Goal: Complete application form: Complete application form

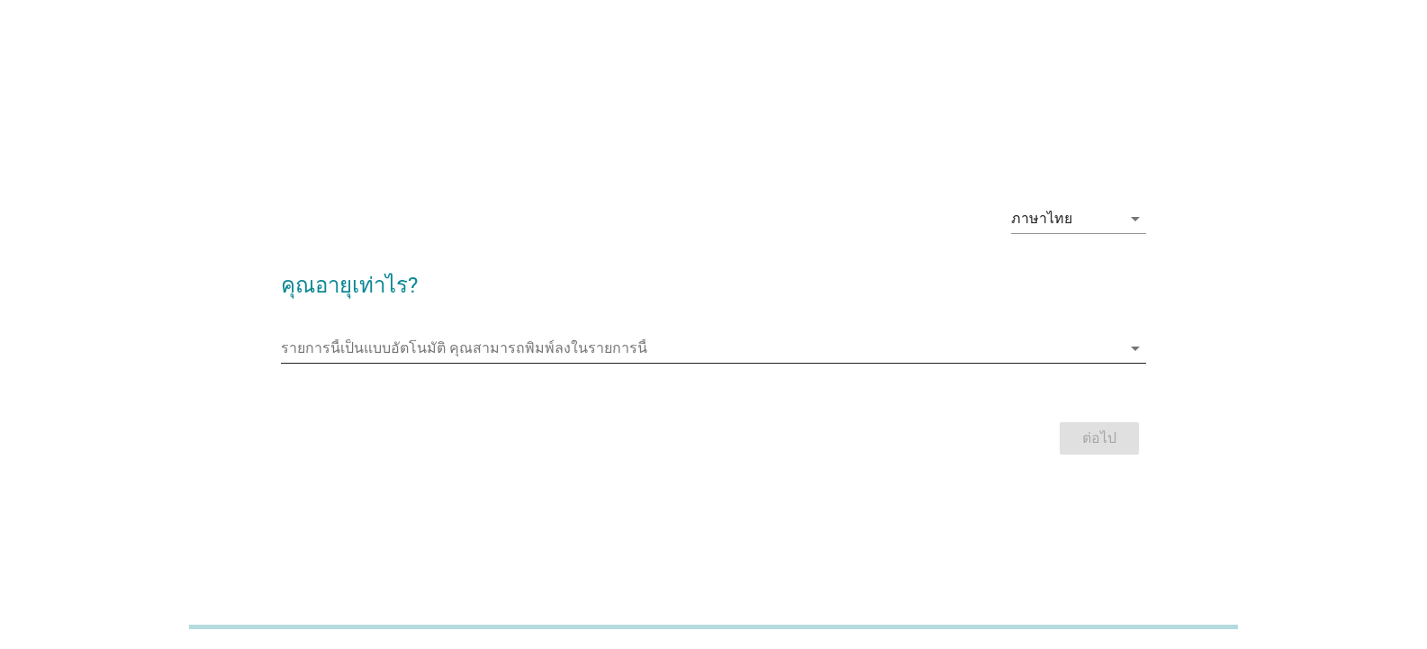
click at [1132, 344] on icon "arrow_drop_down" at bounding box center [1135, 349] width 22 height 22
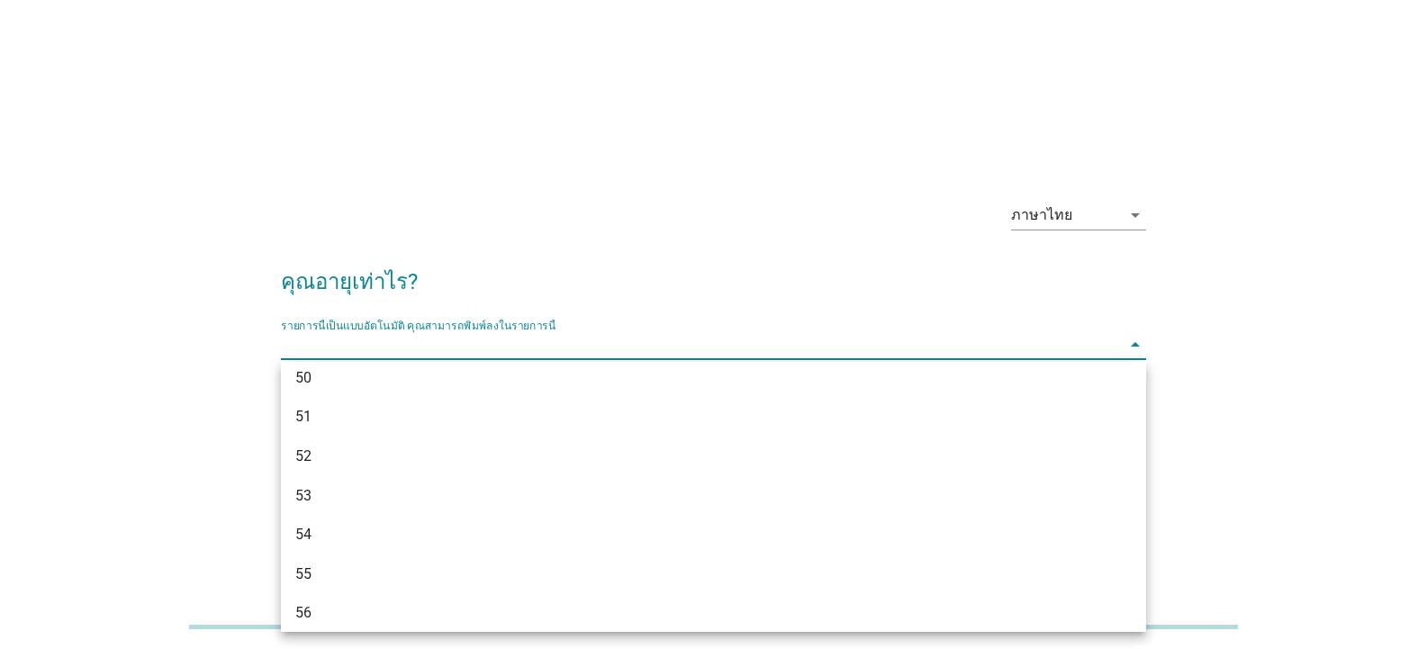
scroll to position [1260, 0]
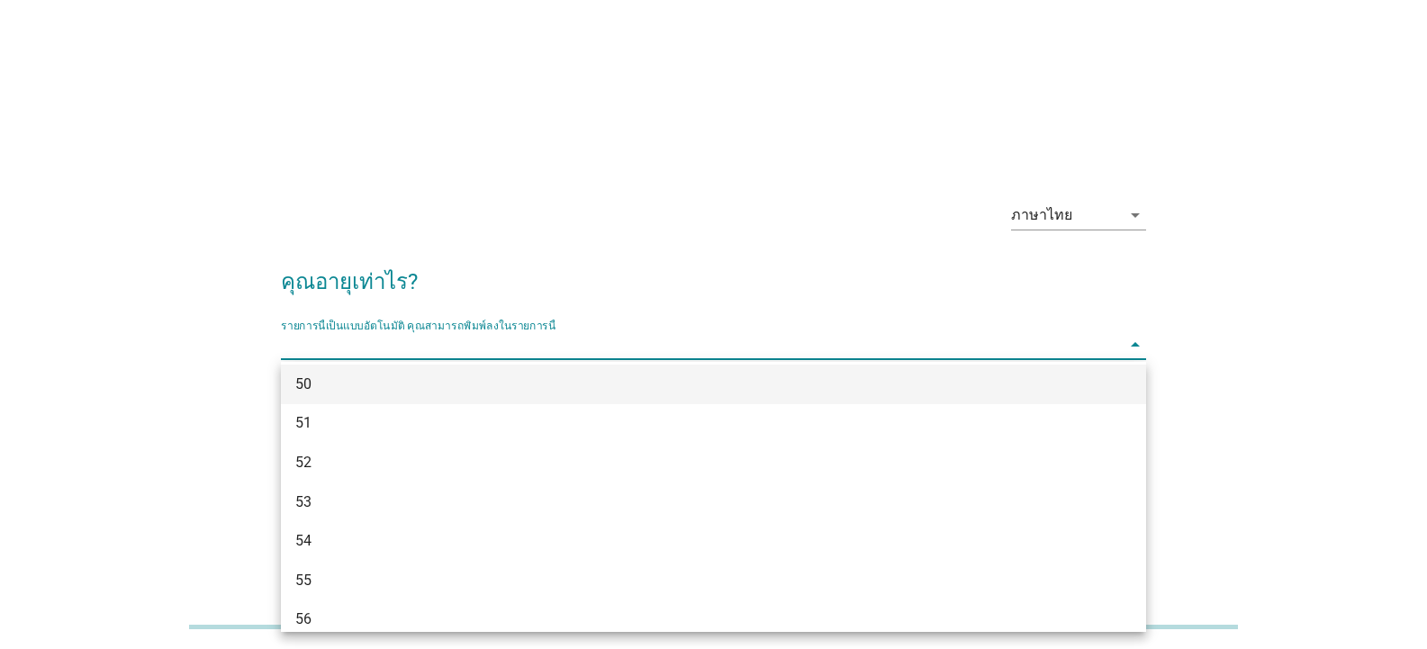
click at [321, 388] on div "50" at bounding box center [678, 385] width 767 height 22
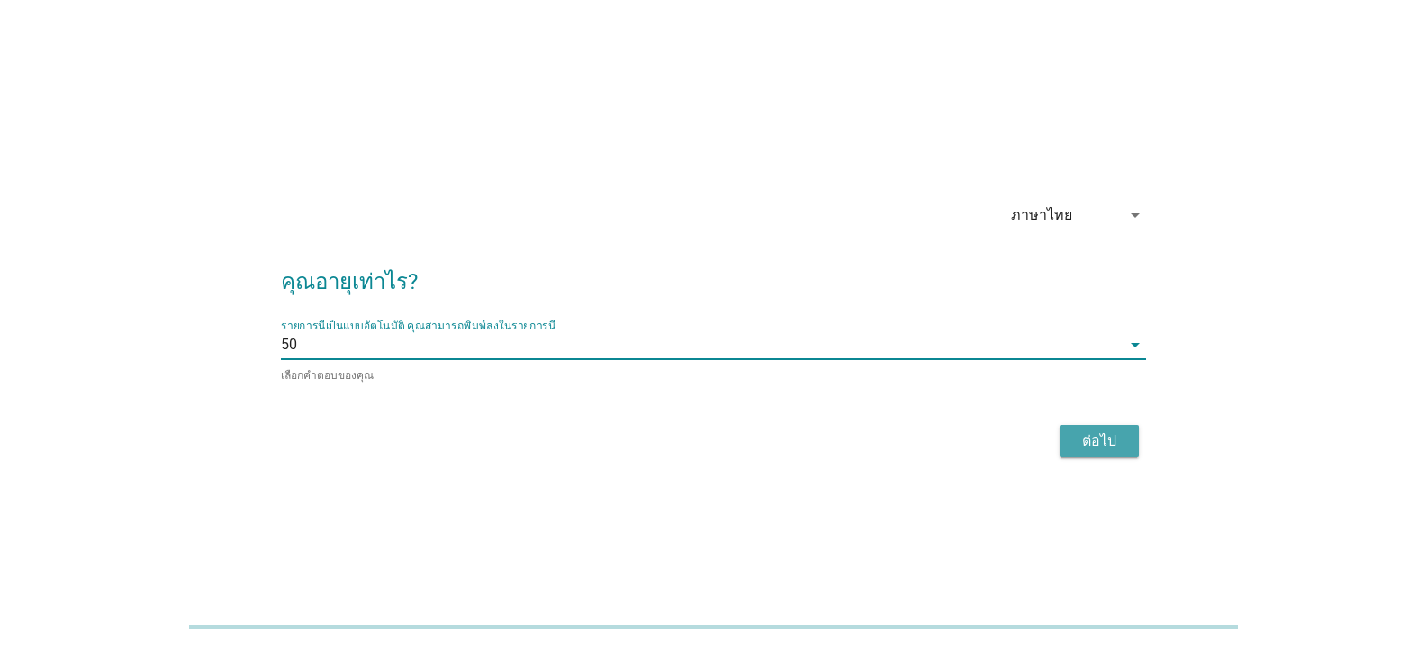
click at [1109, 440] on div "ต่อไป" at bounding box center [1099, 441] width 50 height 22
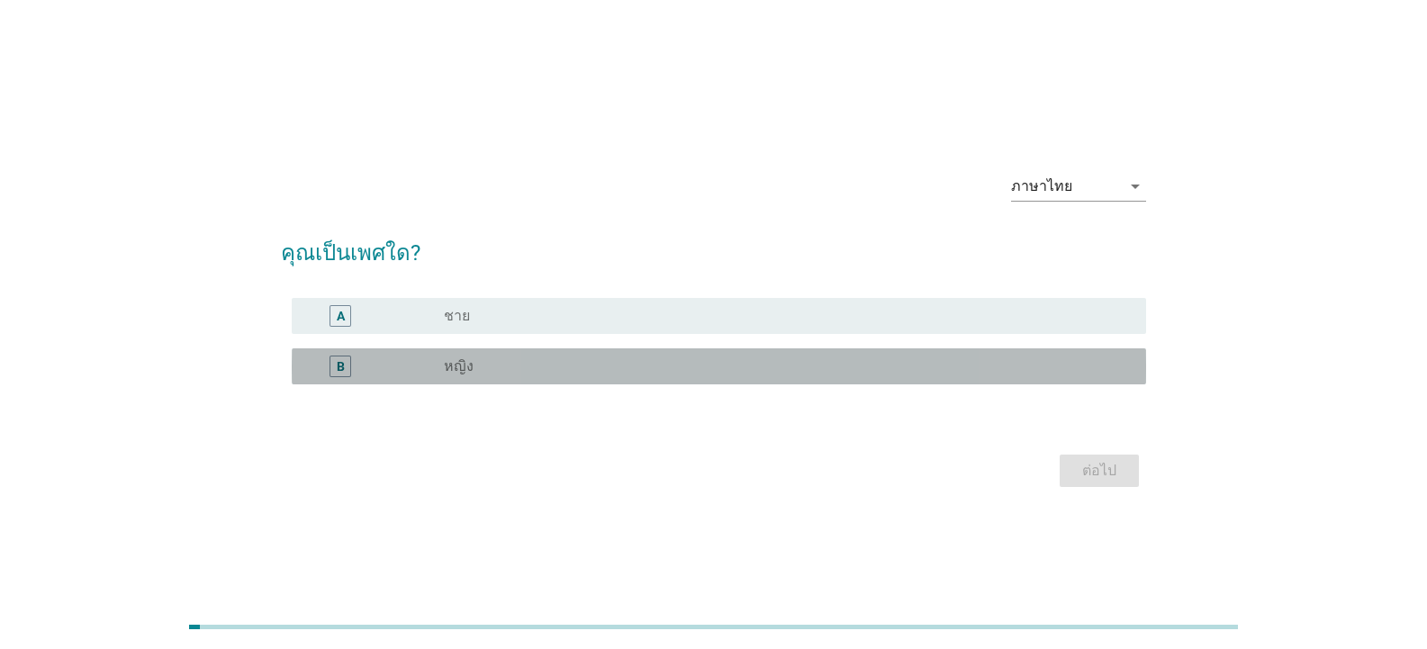
click at [453, 363] on label "หญิง" at bounding box center [459, 366] width 30 height 18
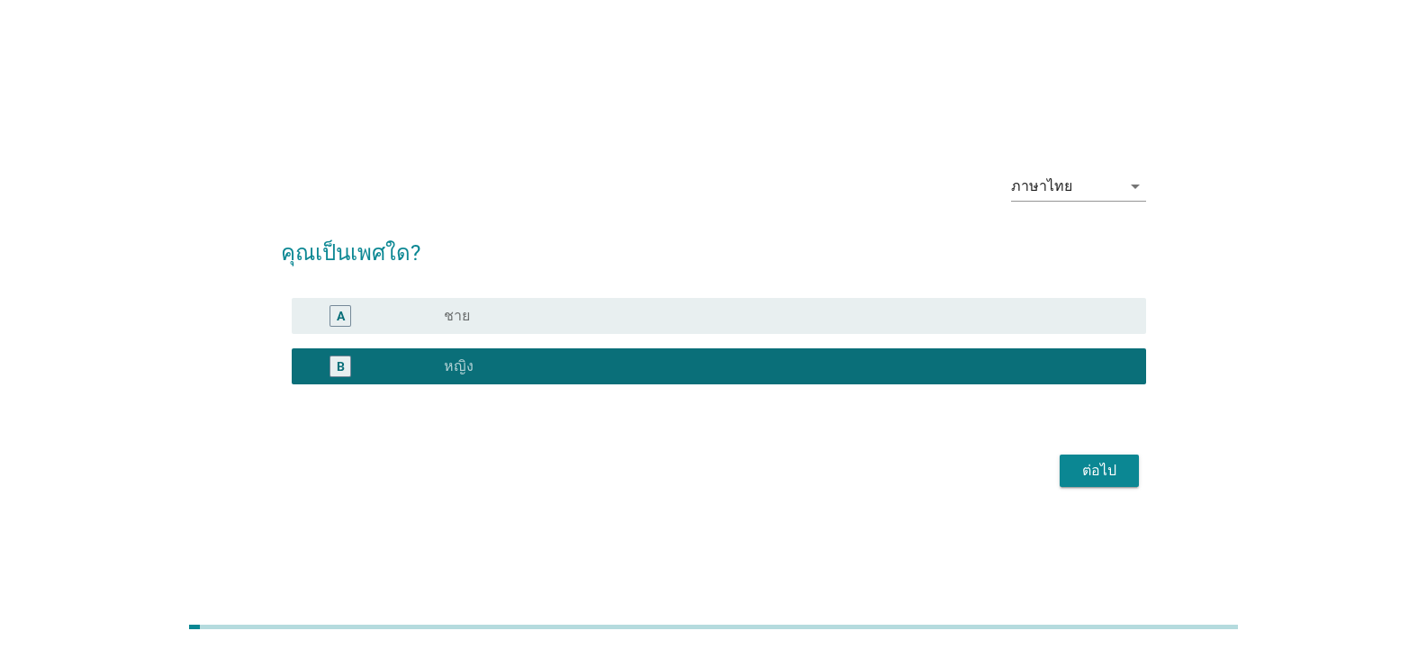
click at [1110, 485] on button "ต่อไป" at bounding box center [1098, 471] width 79 height 32
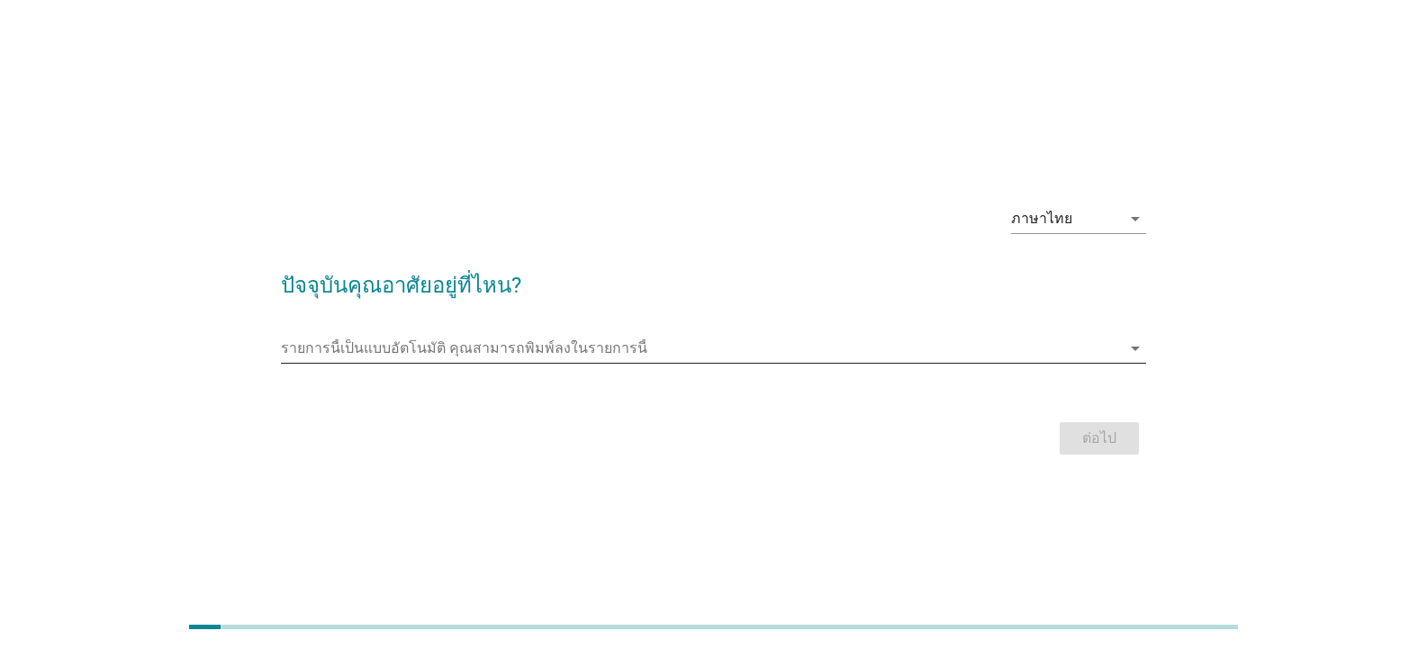
click at [1128, 344] on icon "arrow_drop_down" at bounding box center [1135, 349] width 22 height 22
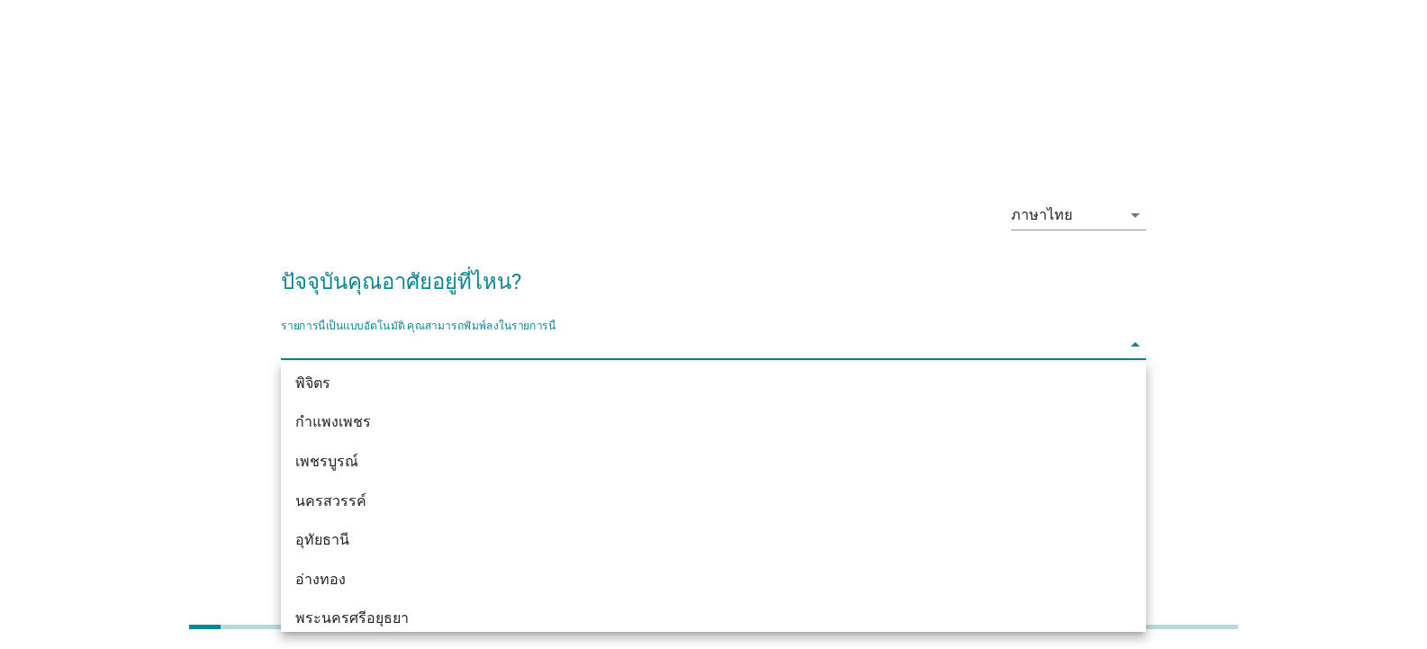
scroll to position [1350, 0]
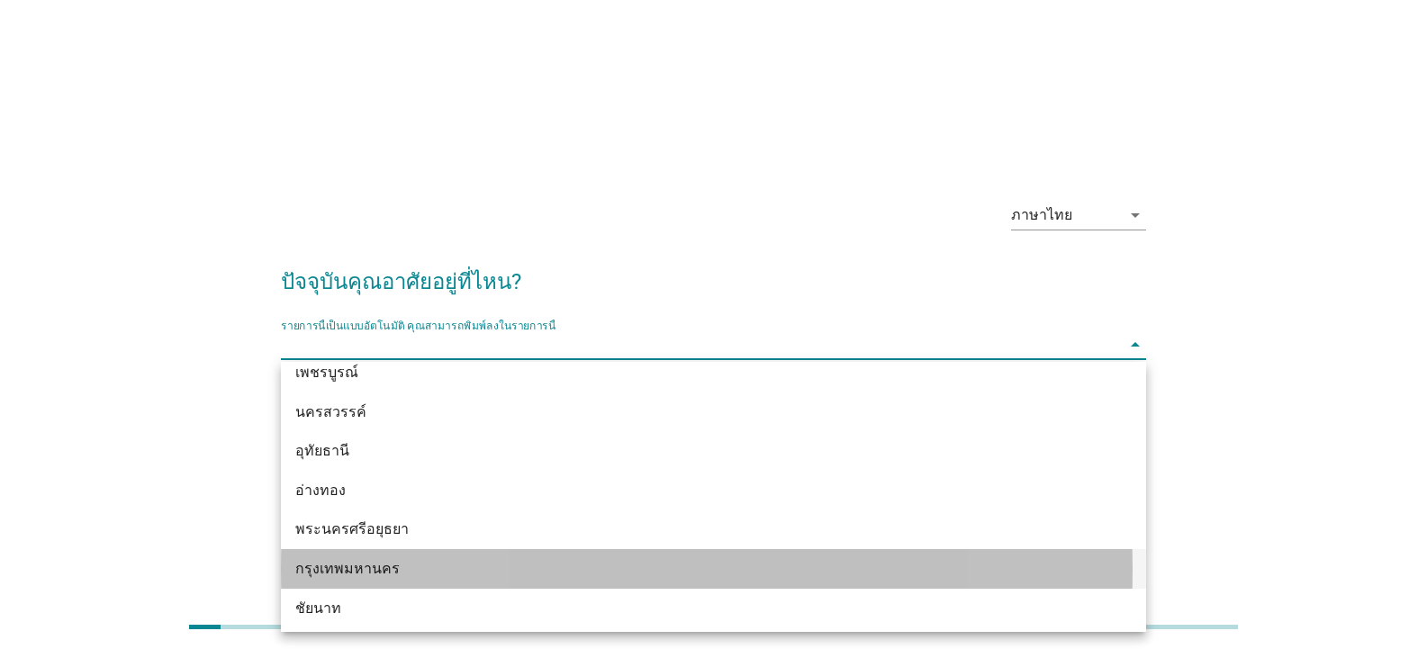
click at [373, 568] on div "กรุงเทพมหานคร" at bounding box center [678, 569] width 767 height 22
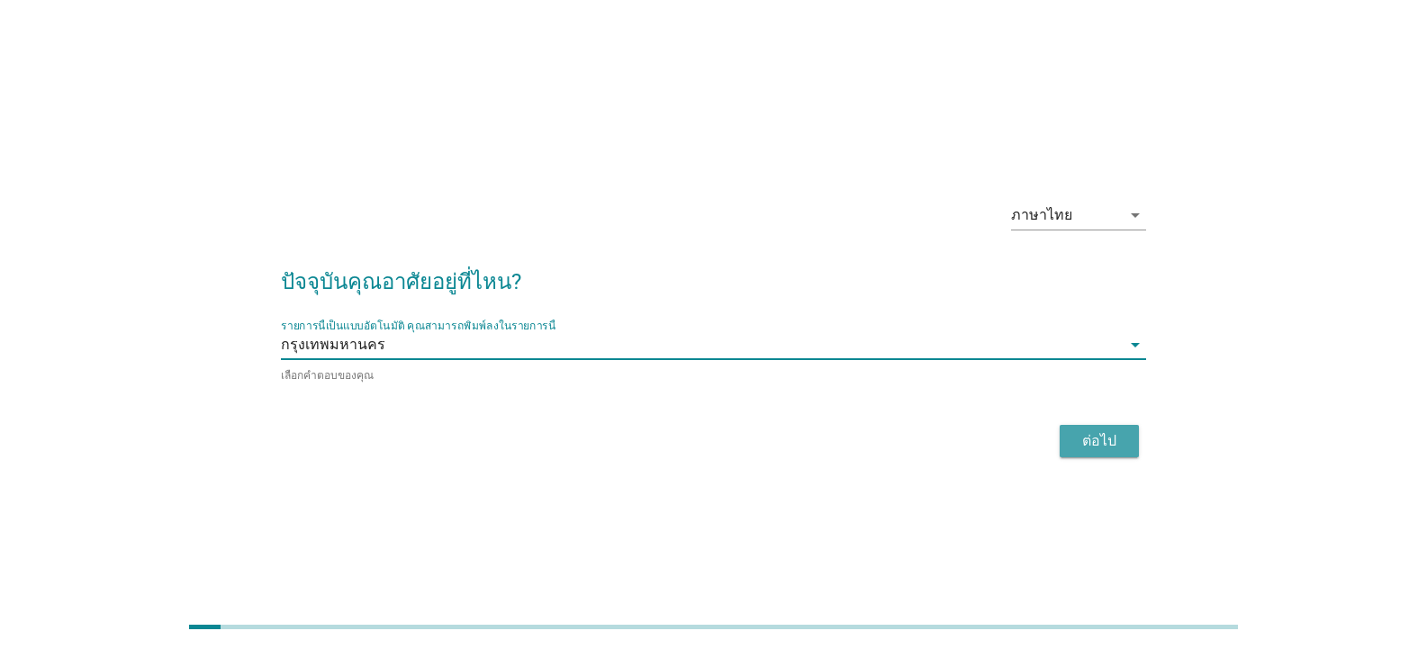
click at [1121, 446] on div "ต่อไป" at bounding box center [1099, 441] width 50 height 22
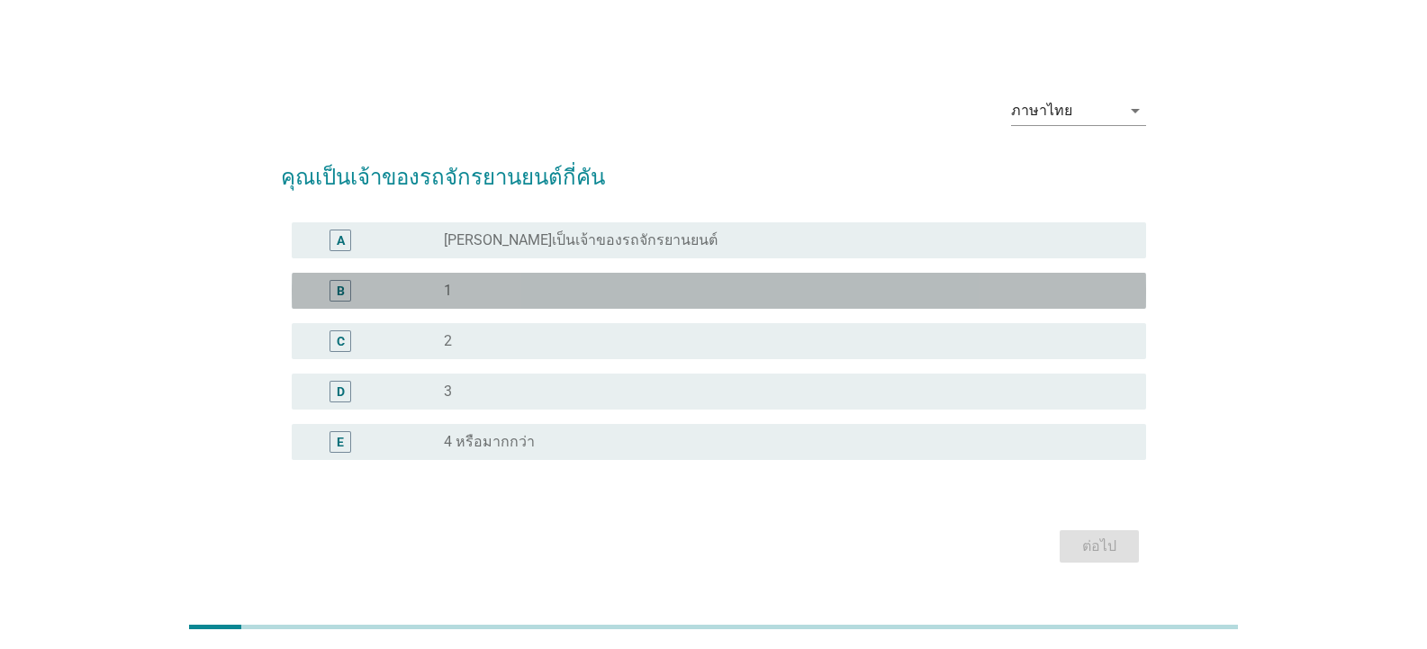
click at [470, 291] on div "radio_button_unchecked 1" at bounding box center [780, 291] width 673 height 18
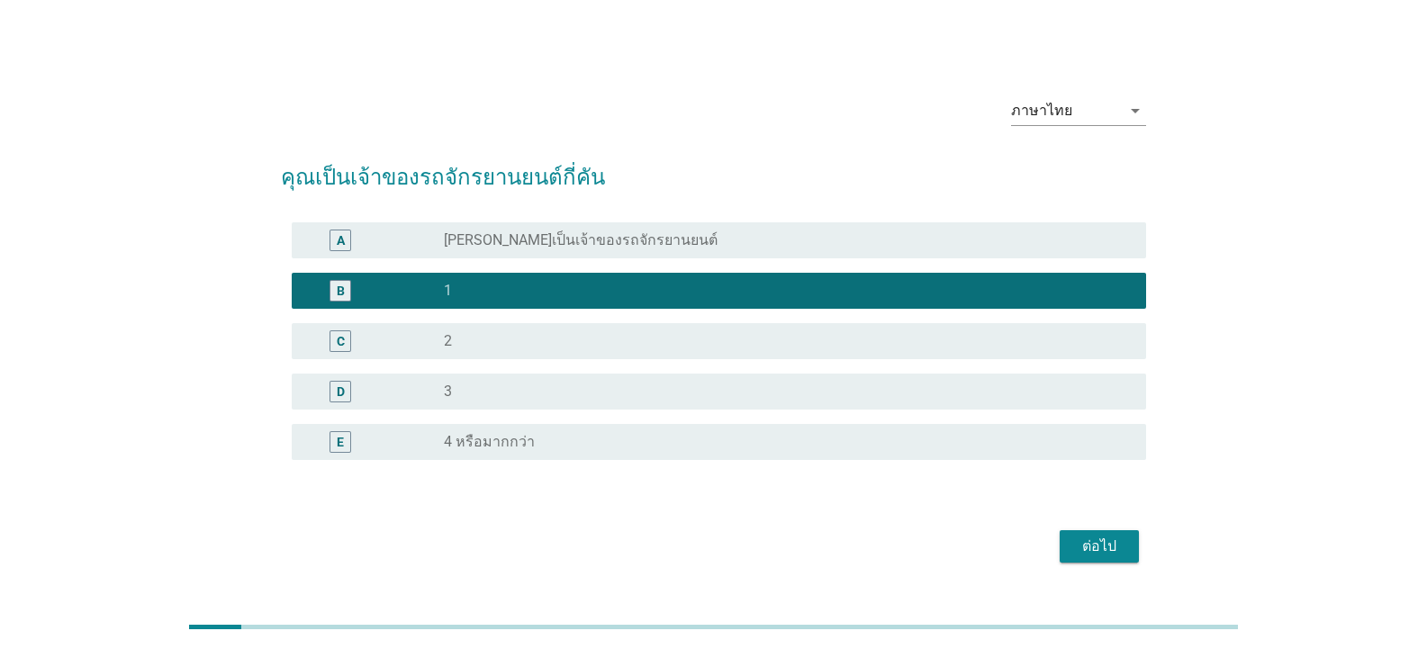
click at [1111, 531] on button "ต่อไป" at bounding box center [1098, 546] width 79 height 32
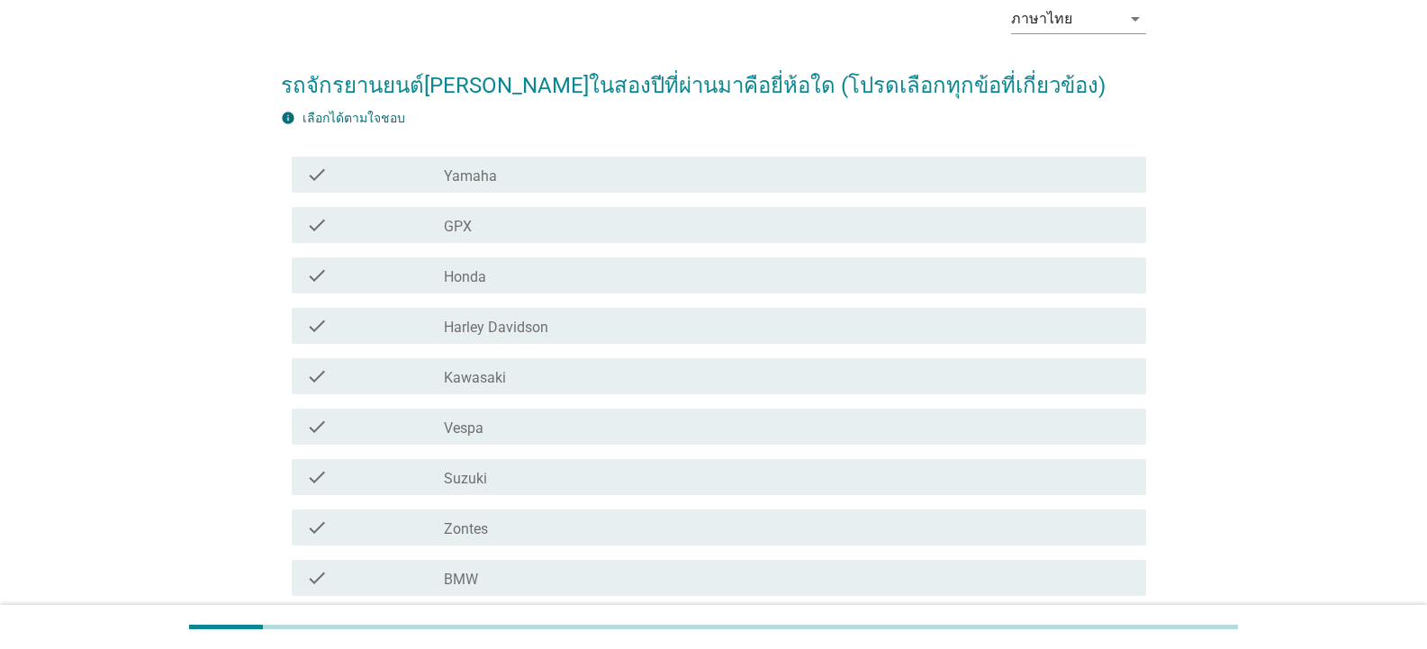
scroll to position [180, 0]
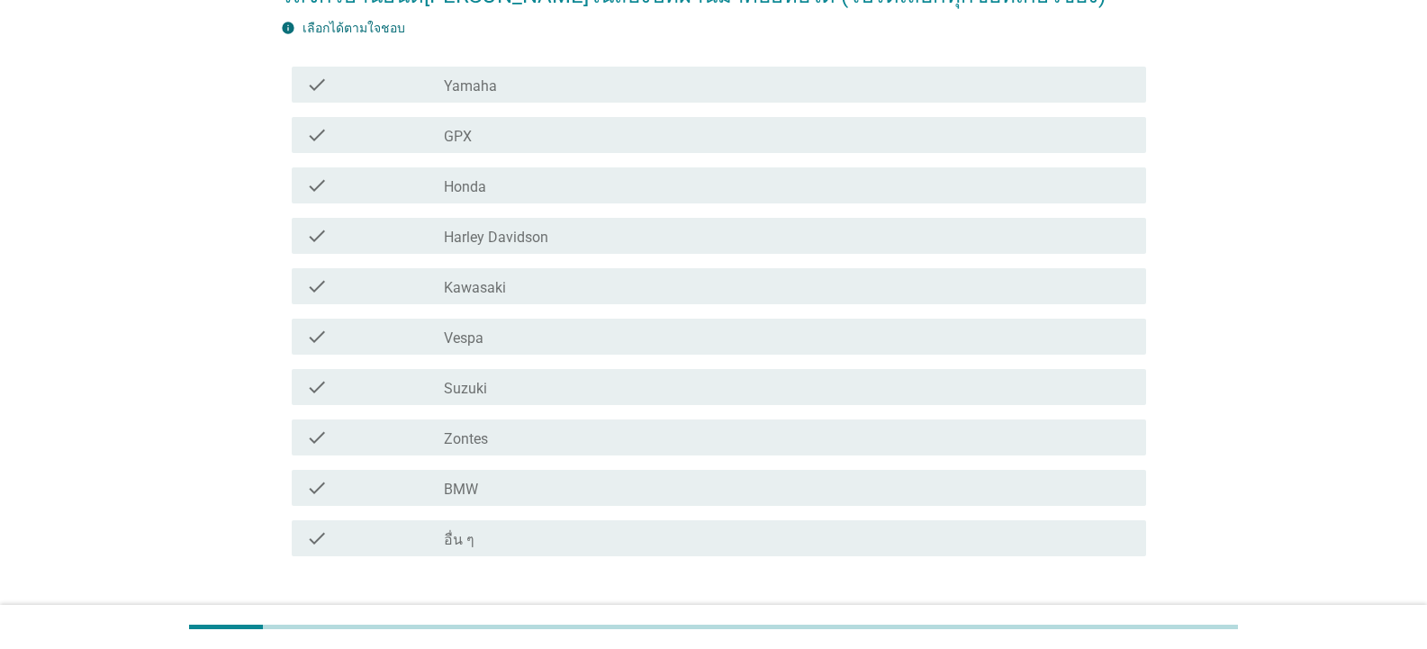
click at [473, 339] on label "Vespa" at bounding box center [464, 338] width 40 height 18
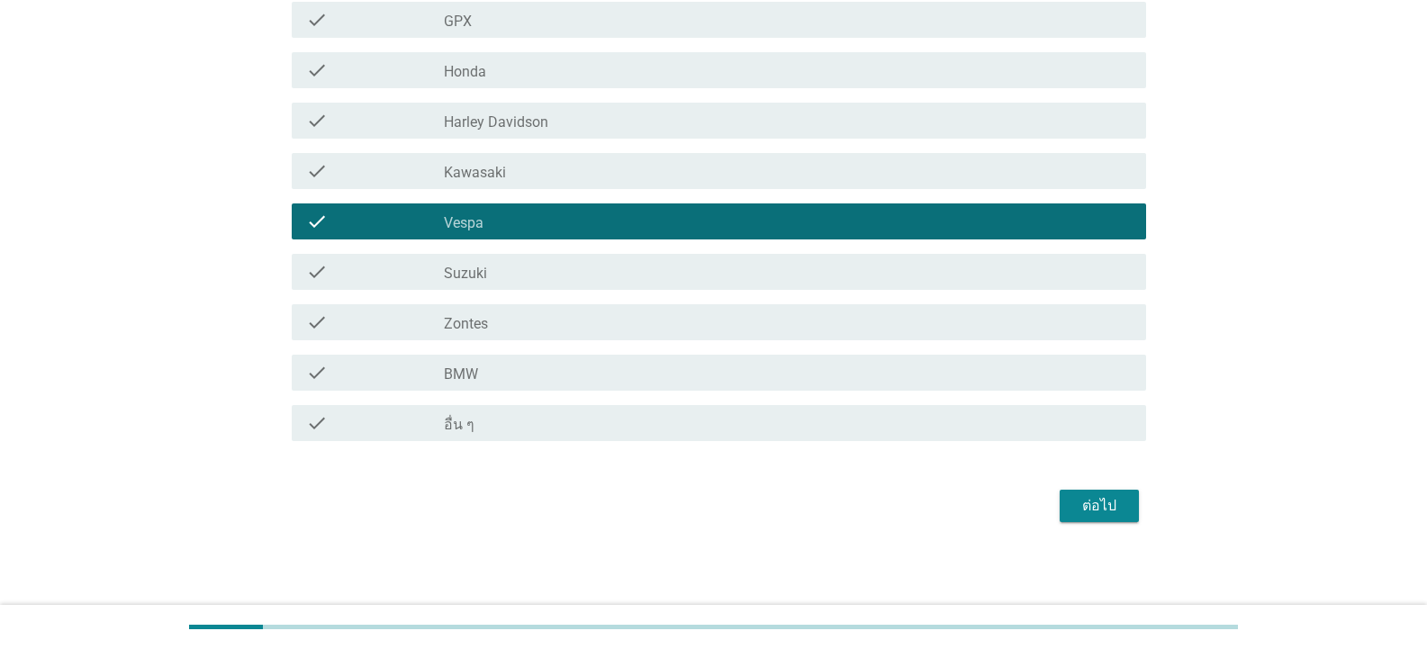
scroll to position [297, 0]
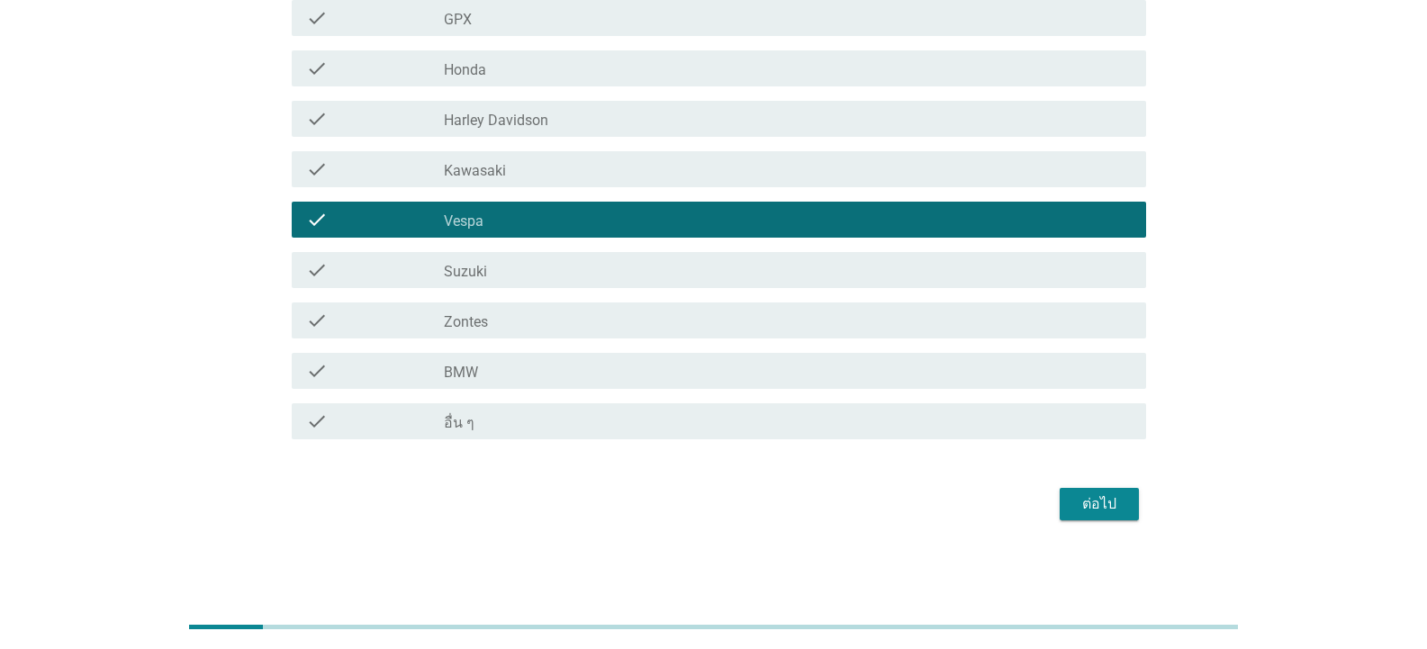
click at [1121, 515] on button "ต่อไป" at bounding box center [1098, 504] width 79 height 32
